Goal: Information Seeking & Learning: Find specific fact

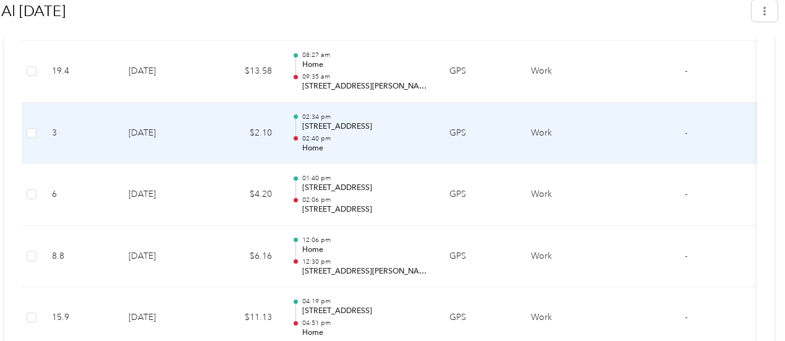
scroll to position [4163, 0]
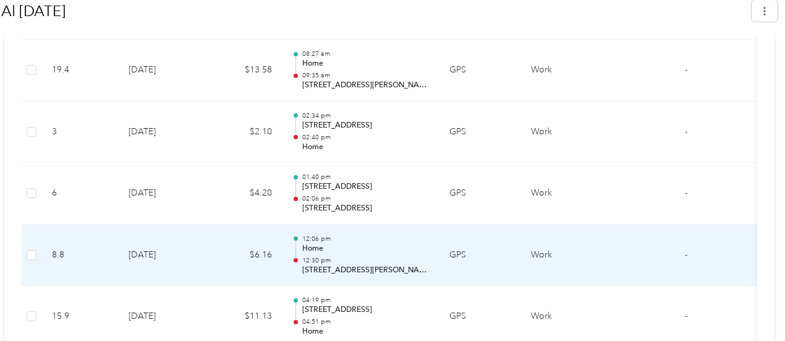
drag, startPoint x: 297, startPoint y: 258, endPoint x: 419, endPoint y: 263, distance: 121.9
click at [419, 263] on td "12:06 pm Home 12:30 pm [STREET_ADDRESS][PERSON_NAME]" at bounding box center [360, 255] width 157 height 62
copy p "[STREET_ADDRESS][PERSON_NAME]"
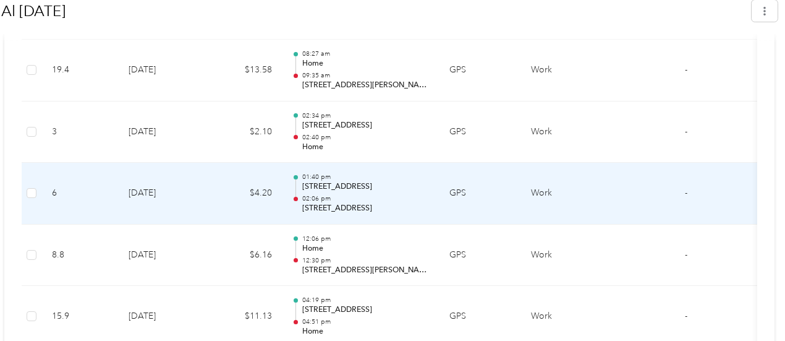
drag, startPoint x: 415, startPoint y: 196, endPoint x: 294, endPoint y: 197, distance: 121.2
click at [294, 197] on div "01:40 pm 1–[STREET_ADDRESS] 02:06 pm [STREET_ADDRESS]" at bounding box center [360, 192] width 137 height 41
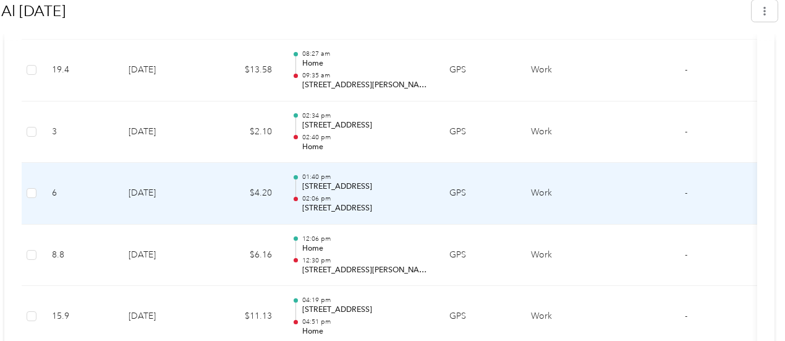
drag, startPoint x: 418, startPoint y: 197, endPoint x: 298, endPoint y: 197, distance: 119.9
click at [302, 203] on p "[STREET_ADDRESS]" at bounding box center [365, 208] width 127 height 11
copy p "[STREET_ADDRESS]"
drag, startPoint x: 412, startPoint y: 176, endPoint x: 291, endPoint y: 176, distance: 120.5
click at [292, 176] on div "01:40 pm 1–[STREET_ADDRESS] 02:06 pm [STREET_ADDRESS]" at bounding box center [360, 192] width 137 height 41
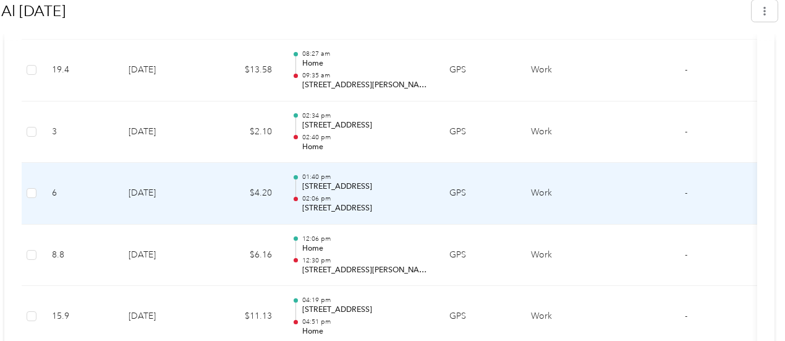
drag, startPoint x: 405, startPoint y: 171, endPoint x: 299, endPoint y: 174, distance: 105.8
click at [302, 181] on p "[STREET_ADDRESS]" at bounding box center [365, 186] width 127 height 11
copy p "[STREET_ADDRESS], Historic Distric"
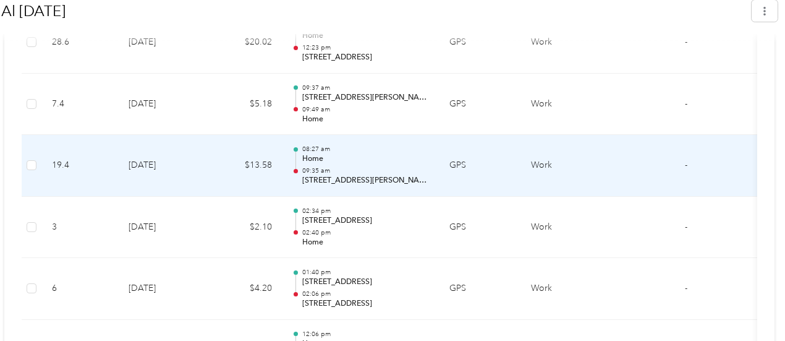
scroll to position [4065, 0]
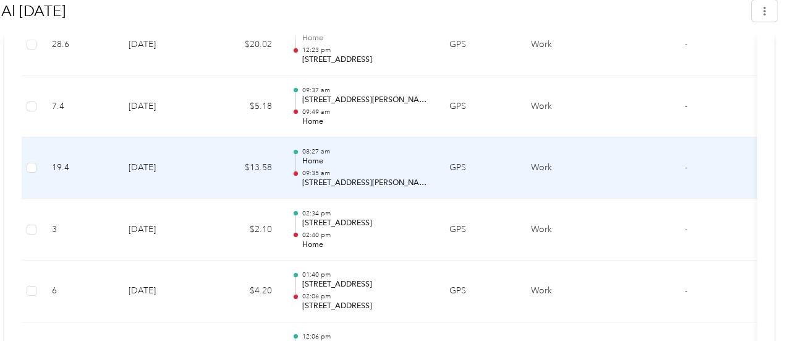
drag, startPoint x: 298, startPoint y: 170, endPoint x: 412, endPoint y: 177, distance: 114.6
click at [412, 177] on td "08:27 am Home 09:35 am [STREET_ADDRESS][PERSON_NAME]" at bounding box center [360, 168] width 157 height 62
copy p "[STREET_ADDRESS][PERSON_NAME]"
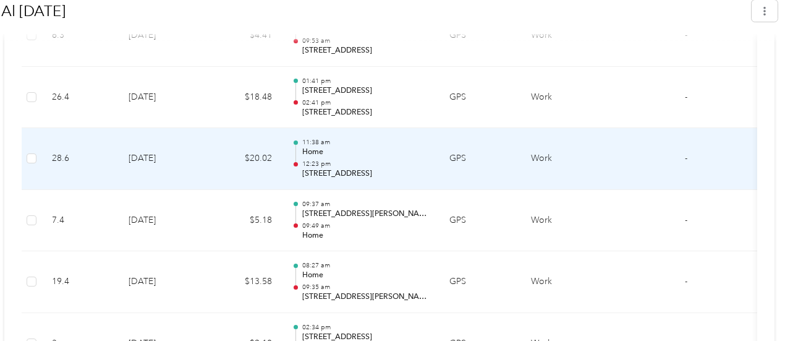
scroll to position [3948, 0]
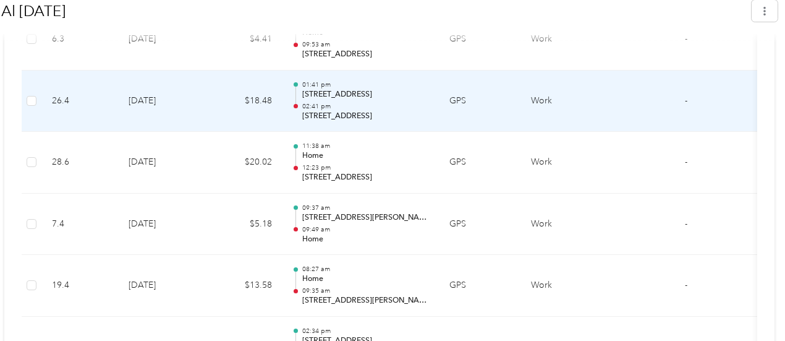
drag, startPoint x: 297, startPoint y: 103, endPoint x: 426, endPoint y: 107, distance: 129.3
click at [426, 107] on td "01:41 pm [STREET_ADDRESS] 02:41 pm [STREET_ADDRESS]" at bounding box center [360, 101] width 157 height 62
copy p "[STREET_ADDRESS]"
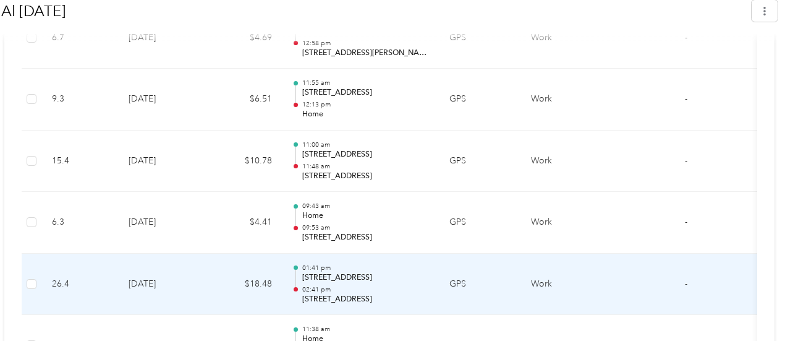
scroll to position [3755, 0]
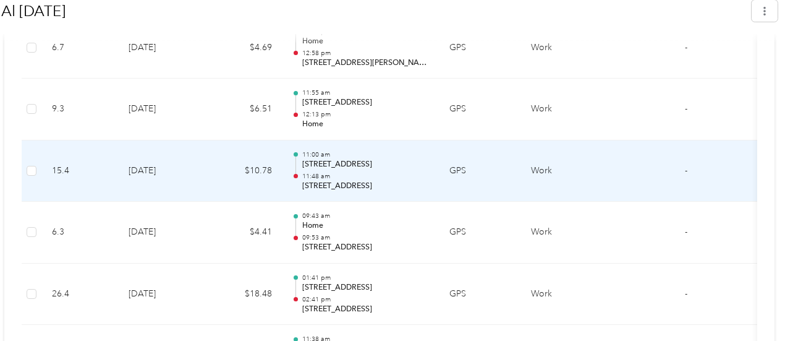
drag, startPoint x: 300, startPoint y: 174, endPoint x: 344, endPoint y: 177, distance: 43.4
click at [396, 185] on td "11:00 am [STREET_ADDRESS] 11:48 am [STREET_ADDRESS]" at bounding box center [360, 171] width 157 height 62
drag, startPoint x: 296, startPoint y: 174, endPoint x: 403, endPoint y: 179, distance: 107.1
click at [403, 179] on div "11:00 am [STREET_ADDRESS] 11:48 am [STREET_ADDRESS]" at bounding box center [360, 170] width 137 height 41
click at [416, 181] on p "[STREET_ADDRESS]" at bounding box center [365, 186] width 127 height 11
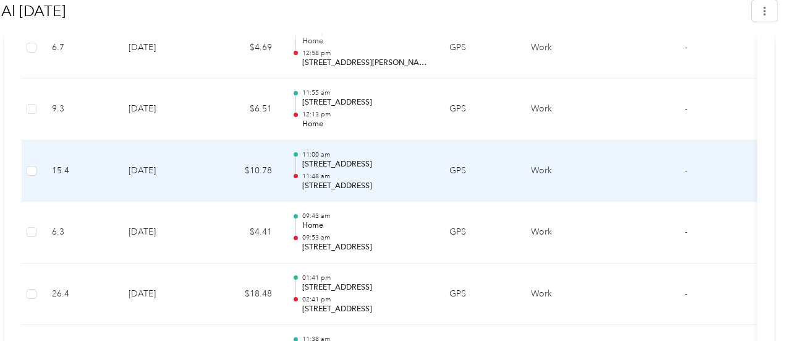
drag, startPoint x: 414, startPoint y: 176, endPoint x: 295, endPoint y: 178, distance: 118.7
click at [295, 178] on div "11:00 am [STREET_ADDRESS] 11:48 am [STREET_ADDRESS]" at bounding box center [360, 170] width 137 height 41
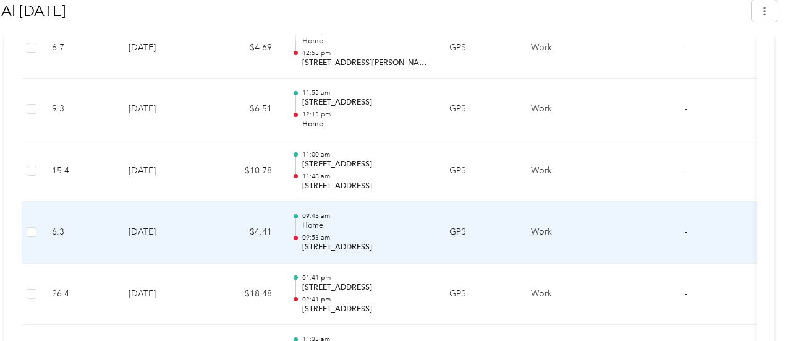
drag, startPoint x: 300, startPoint y: 236, endPoint x: 421, endPoint y: 249, distance: 121.2
click at [421, 249] on td "09:43 am Home 09:53 am [STREET_ADDRESS]" at bounding box center [360, 233] width 157 height 62
copy p "[STREET_ADDRESS]"
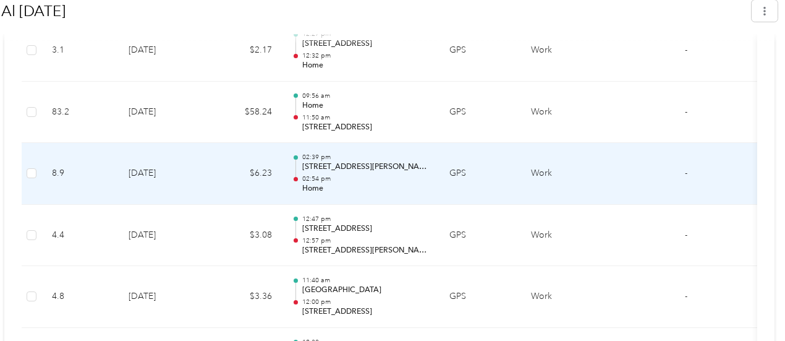
scroll to position [2459, 0]
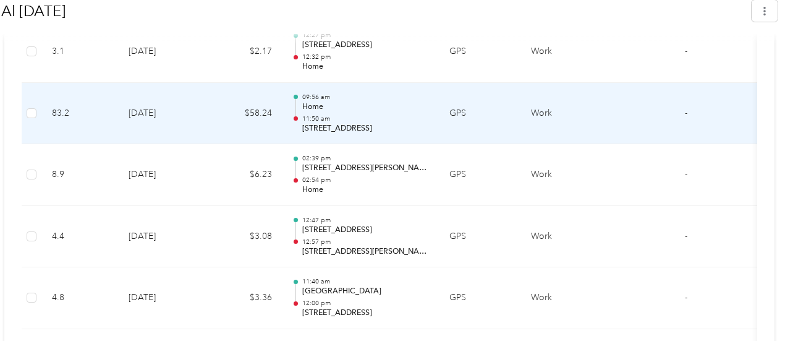
drag, startPoint x: 298, startPoint y: 123, endPoint x: 419, endPoint y: 126, distance: 121.2
click at [419, 126] on td "09:56 am Home 11:50 am [STREET_ADDRESS]" at bounding box center [360, 114] width 157 height 62
copy p "[STREET_ADDRESS]"
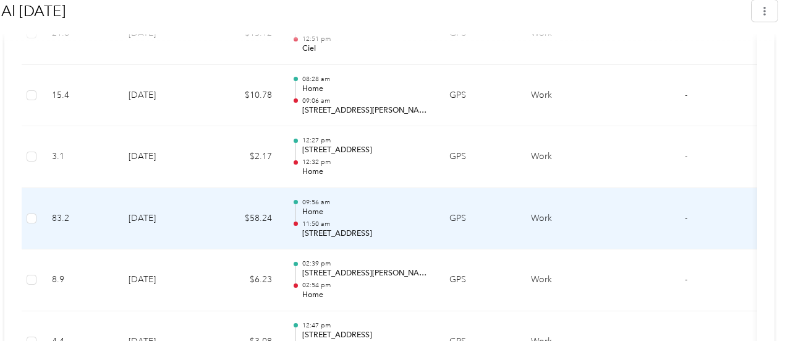
scroll to position [2353, 0]
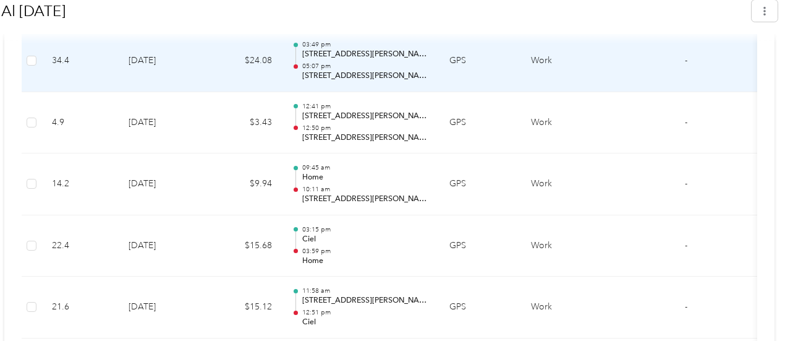
scroll to position [2046, 0]
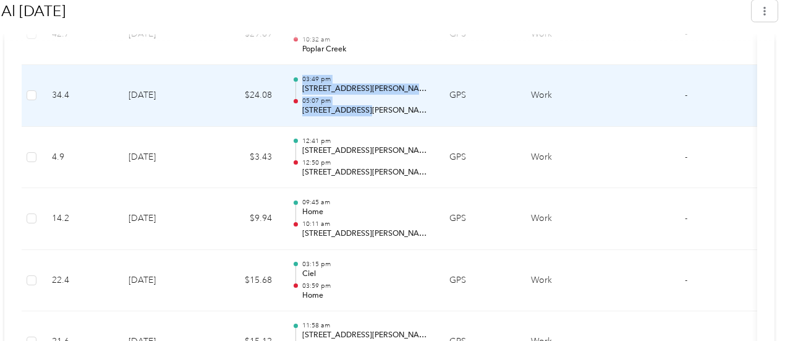
drag, startPoint x: 296, startPoint y: 102, endPoint x: 364, endPoint y: 106, distance: 68.1
click at [359, 105] on div "03:49 pm [STREET_ADDRESS][PERSON_NAME][PERSON_NAME] 05:07 pm [STREET_ADDRESS][P…" at bounding box center [360, 95] width 137 height 41
click at [403, 107] on p "[STREET_ADDRESS][PERSON_NAME]" at bounding box center [365, 110] width 127 height 11
drag, startPoint x: 394, startPoint y: 108, endPoint x: 298, endPoint y: 106, distance: 96.5
click at [302, 106] on p "[STREET_ADDRESS][PERSON_NAME]" at bounding box center [365, 110] width 127 height 11
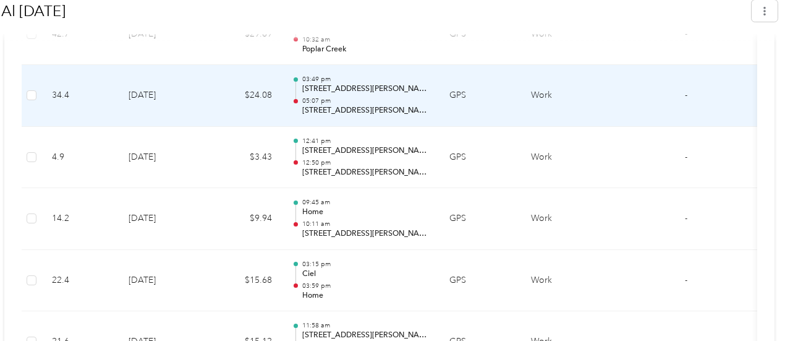
copy p "[STREET_ADDRESS][PERSON_NAME]"
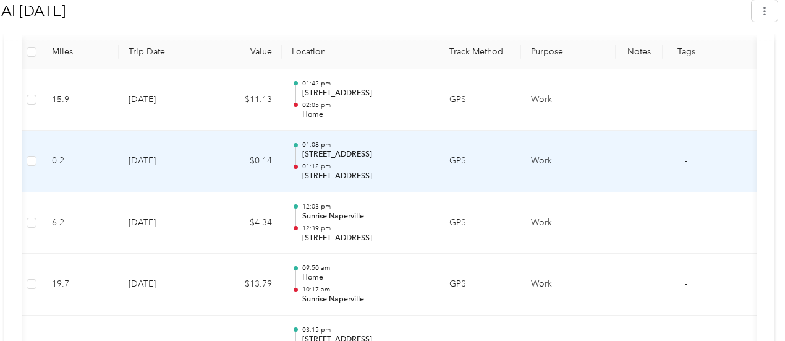
scroll to position [399, 0]
